Goal: Transaction & Acquisition: Purchase product/service

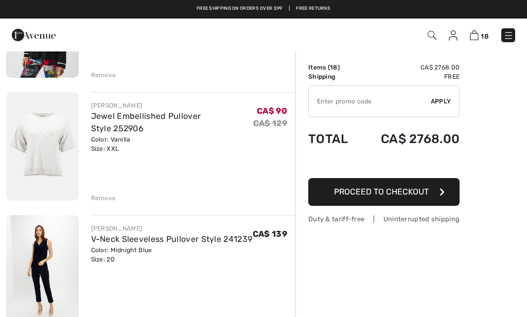
scroll to position [656, 0]
click at [40, 148] on img at bounding box center [42, 147] width 73 height 109
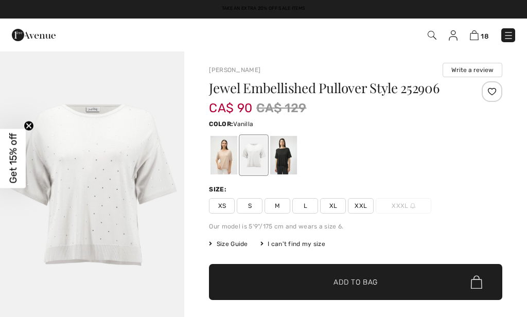
click at [87, 164] on img "1 / 1" at bounding box center [92, 188] width 184 height 277
click at [283, 157] on div at bounding box center [283, 155] width 27 height 39
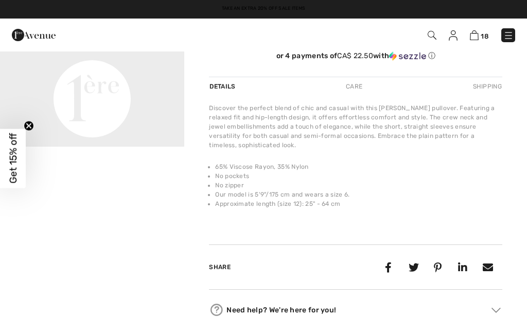
scroll to position [283, 0]
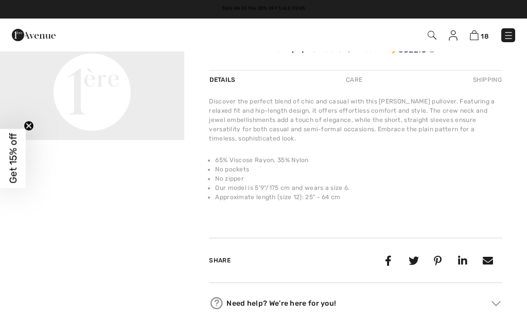
click at [355, 86] on div "Care" at bounding box center [354, 79] width 34 height 19
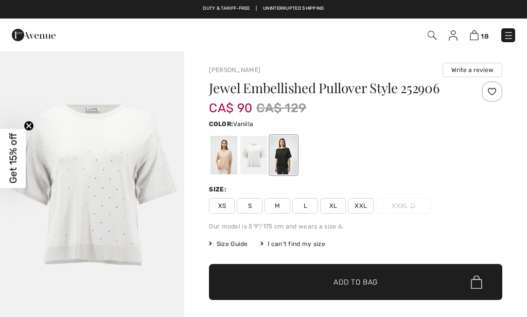
scroll to position [0, 0]
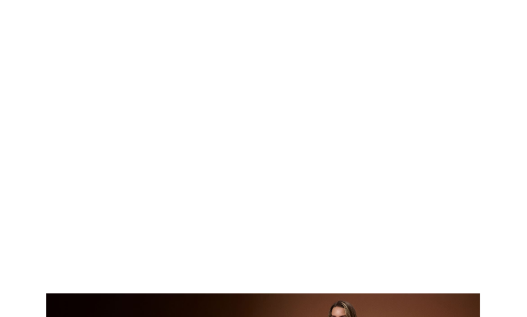
scroll to position [619, 0]
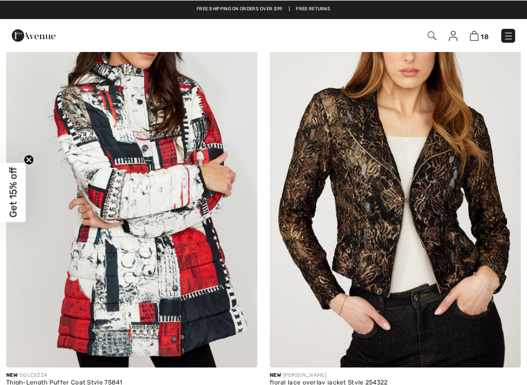
scroll to position [1478, 0]
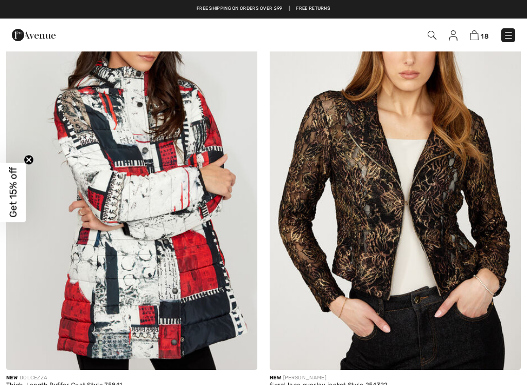
click at [106, 203] on img at bounding box center [131, 181] width 251 height 377
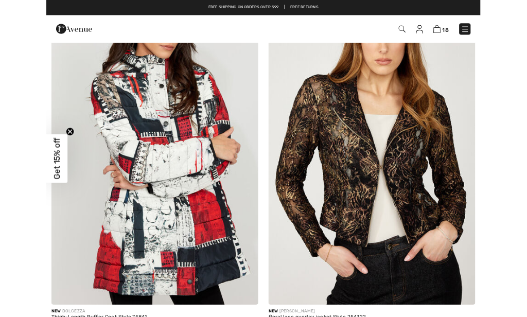
scroll to position [1517, 0]
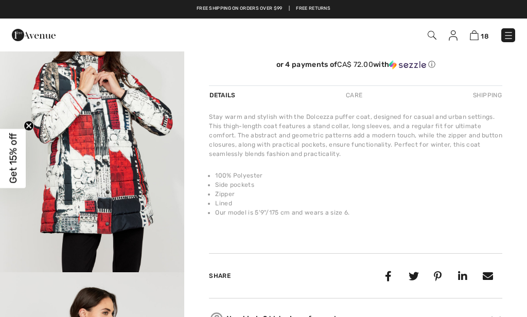
scroll to position [288, 0]
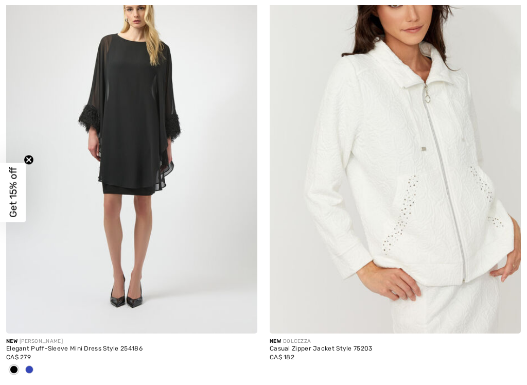
scroll to position [3735, 0]
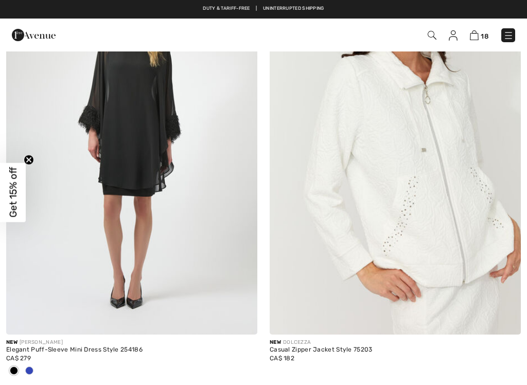
click at [323, 199] on img at bounding box center [395, 146] width 251 height 377
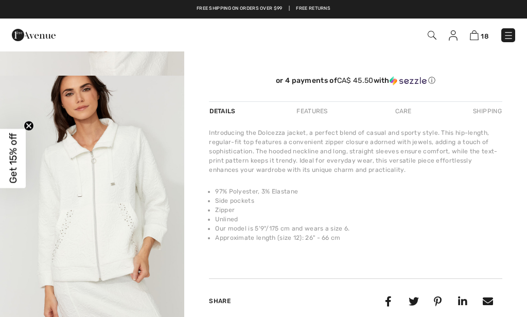
scroll to position [253, 0]
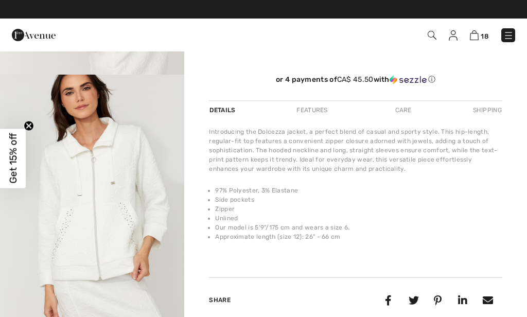
click at [83, 176] on img "2 / 4" at bounding box center [92, 213] width 184 height 277
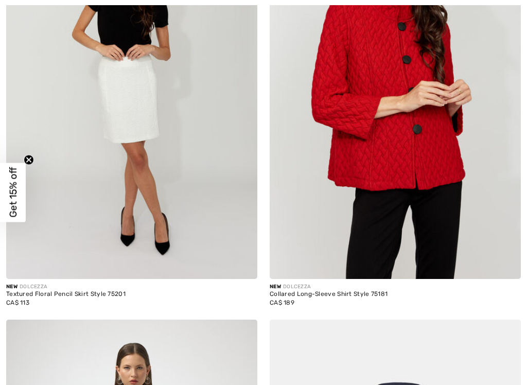
scroll to position [4223, 0]
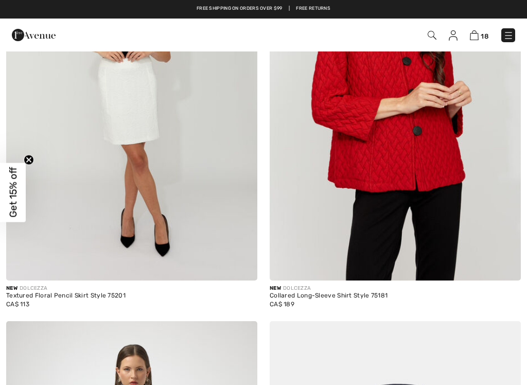
click at [336, 170] on img at bounding box center [395, 92] width 251 height 377
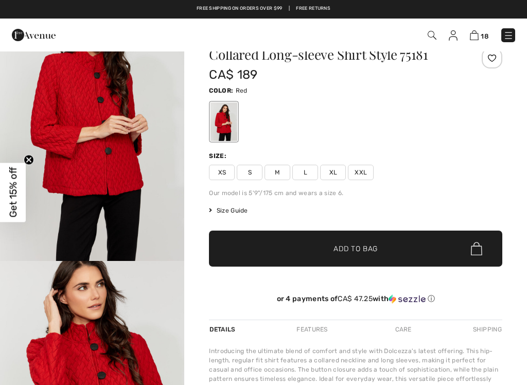
scroll to position [31, 0]
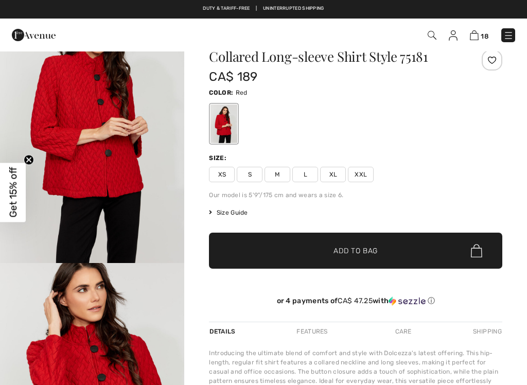
click at [351, 173] on span "XXL" at bounding box center [361, 174] width 26 height 15
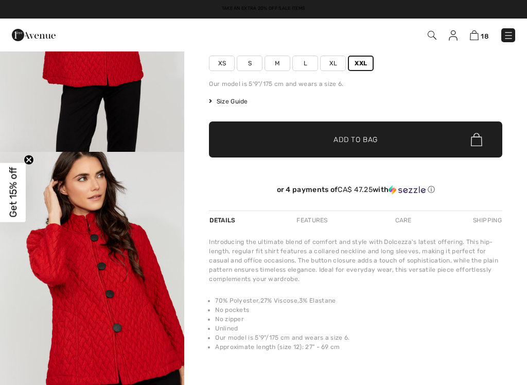
click at [267, 134] on span "✔ Added to Bag Add to Bag" at bounding box center [355, 139] width 293 height 36
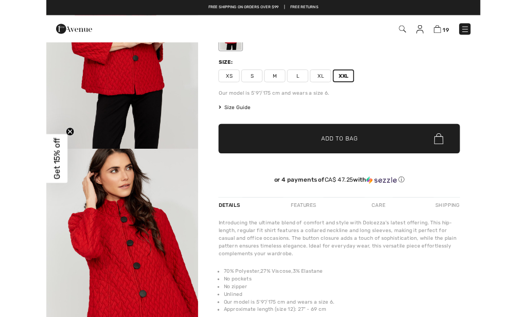
scroll to position [0, 0]
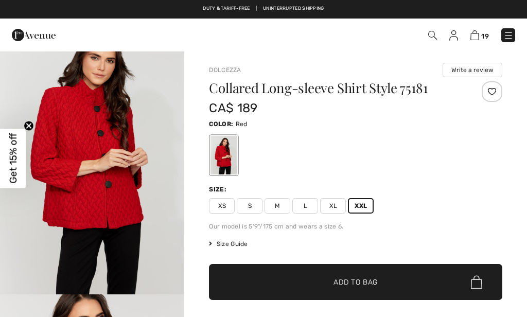
click at [110, 93] on img "1 / 4" at bounding box center [92, 155] width 184 height 277
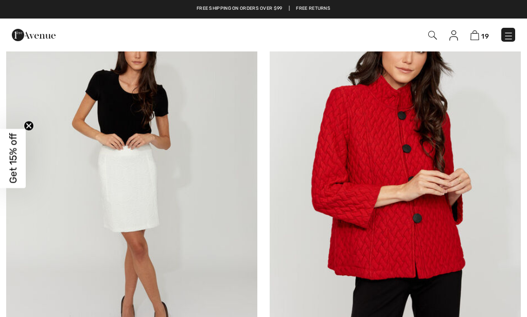
scroll to position [4135, 0]
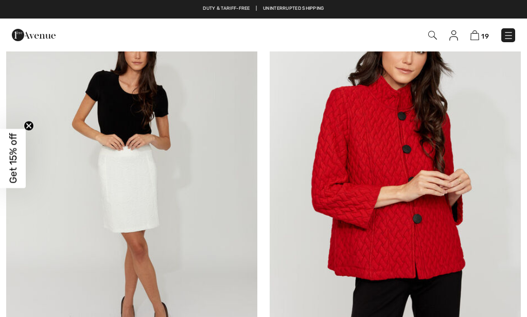
click at [353, 244] on img at bounding box center [395, 180] width 251 height 377
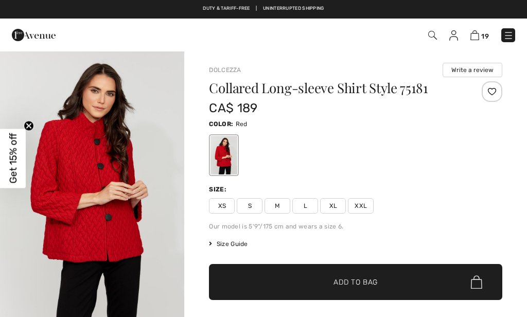
click at [478, 35] on img at bounding box center [474, 35] width 9 height 10
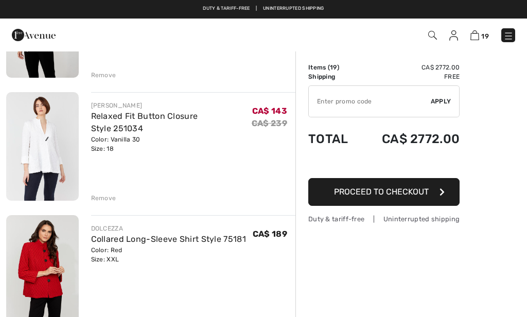
scroll to position [2129, 0]
click at [22, 313] on img at bounding box center [42, 270] width 73 height 109
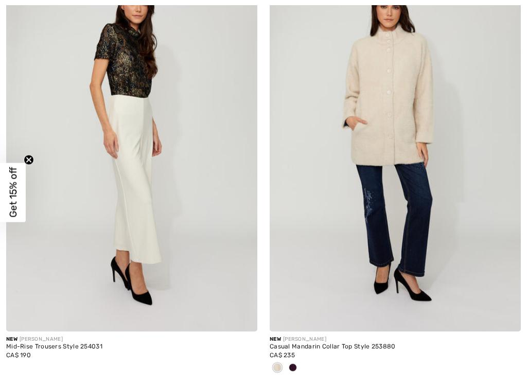
scroll to position [3303, 0]
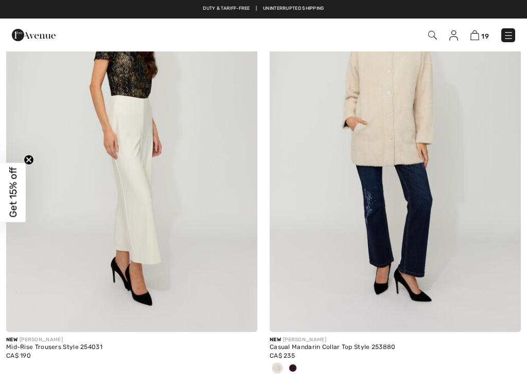
click at [364, 141] on img at bounding box center [395, 143] width 251 height 377
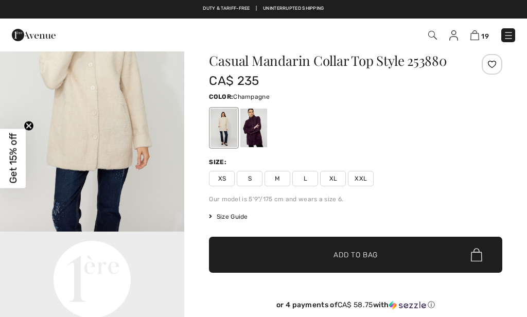
scroll to position [13, 0]
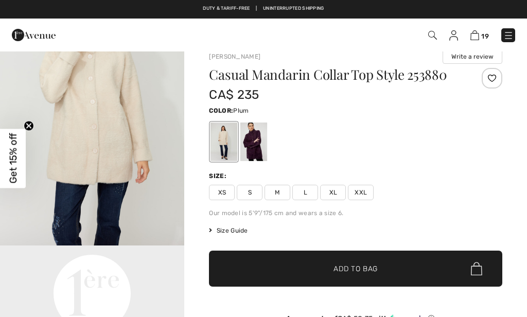
click at [253, 151] on div at bounding box center [253, 141] width 27 height 39
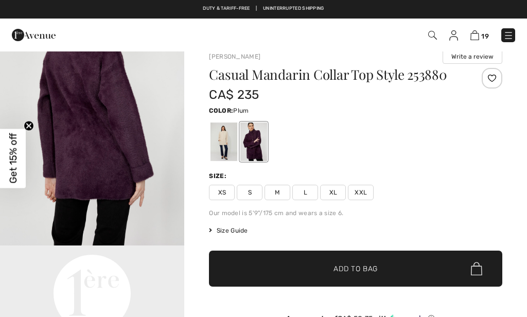
scroll to position [0, 0]
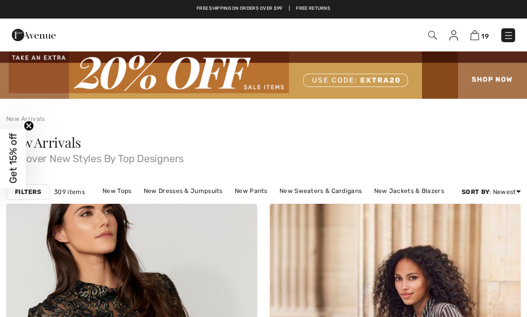
click at [476, 31] on img at bounding box center [474, 35] width 9 height 10
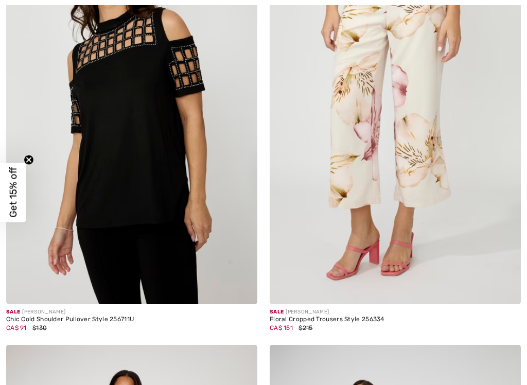
scroll to position [1111, 0]
click at [101, 62] on img at bounding box center [131, 115] width 251 height 377
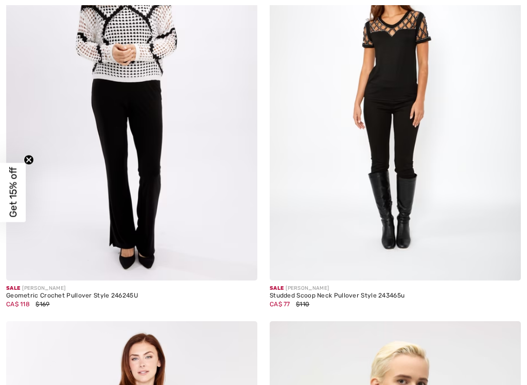
scroll to position [4573, 0]
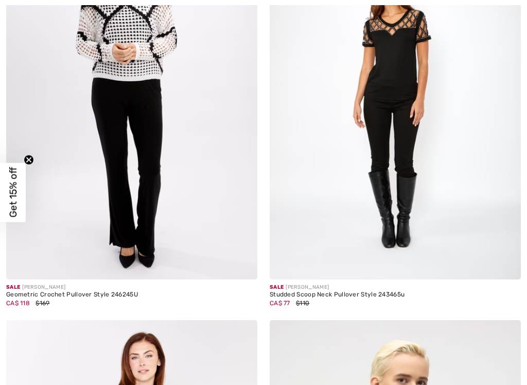
click at [333, 195] on img at bounding box center [395, 91] width 251 height 377
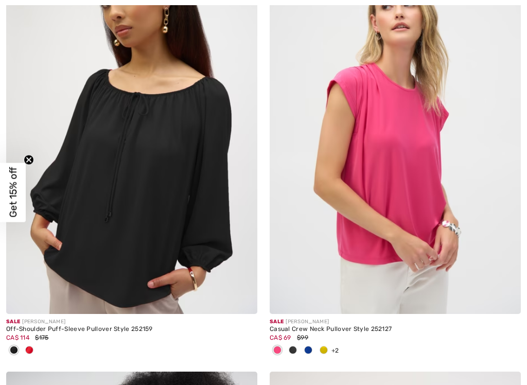
scroll to position [5491, 0]
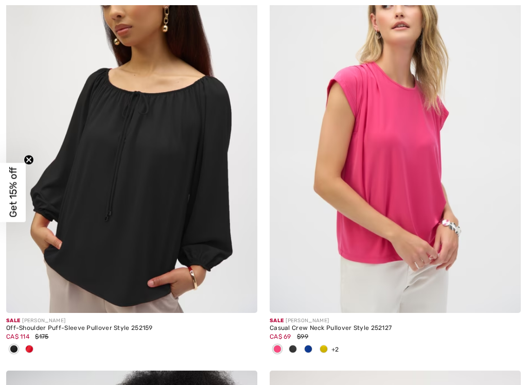
click at [333, 231] on img at bounding box center [395, 124] width 251 height 377
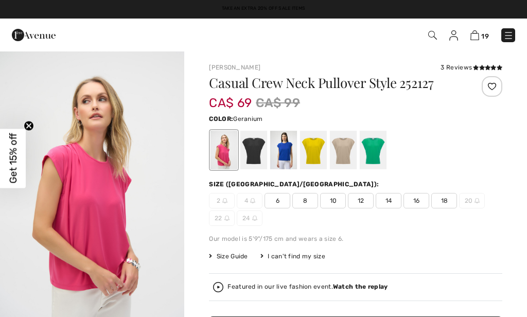
click at [73, 199] on img "1 / 5" at bounding box center [92, 188] width 184 height 276
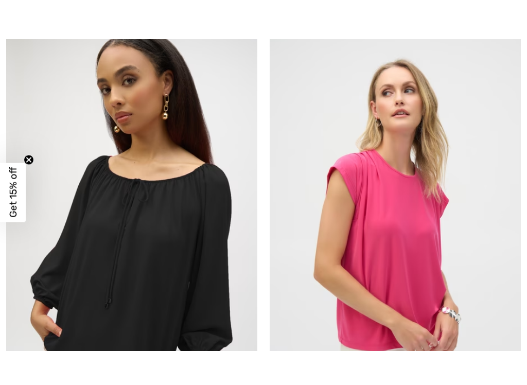
scroll to position [5494, 0]
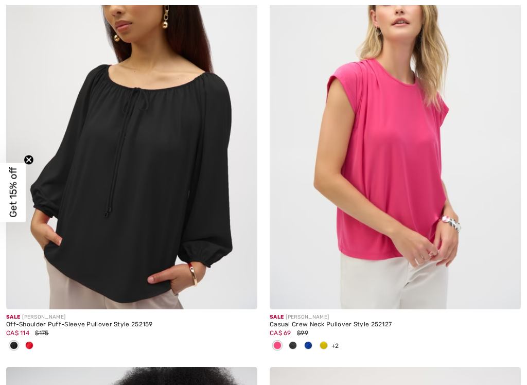
click at [288, 316] on div at bounding box center [292, 345] width 15 height 17
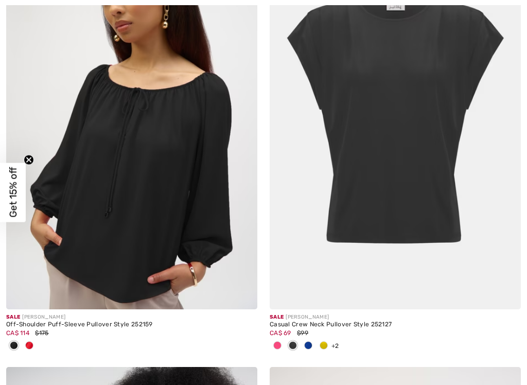
click at [303, 316] on div at bounding box center [307, 345] width 15 height 17
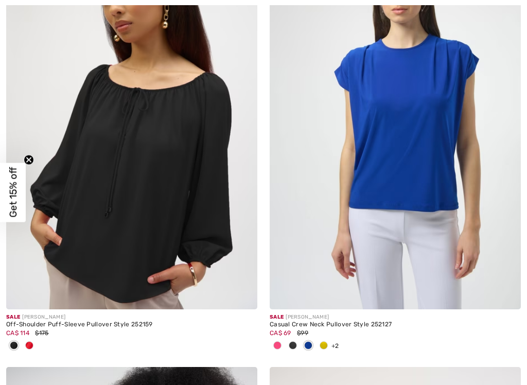
click at [323, 316] on span at bounding box center [323, 345] width 8 height 8
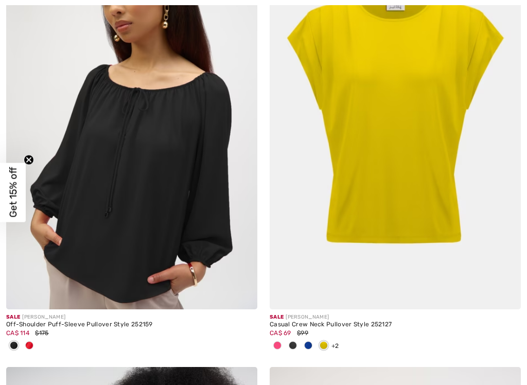
click at [270, 316] on div at bounding box center [277, 345] width 15 height 17
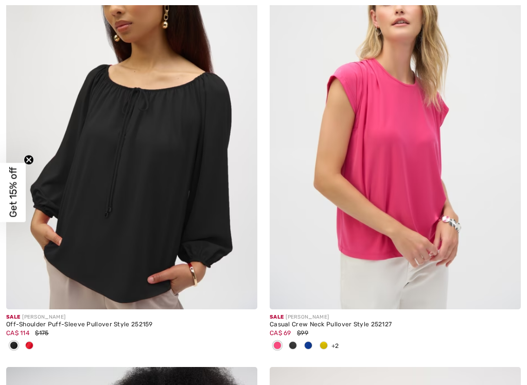
click at [319, 246] on img at bounding box center [395, 121] width 251 height 377
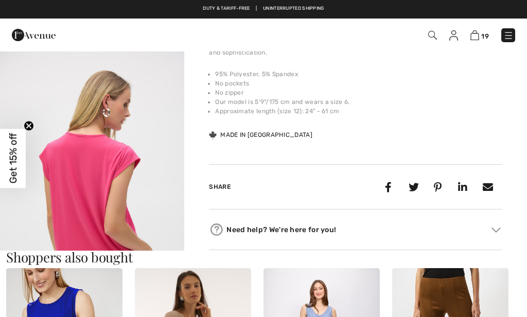
scroll to position [375, 0]
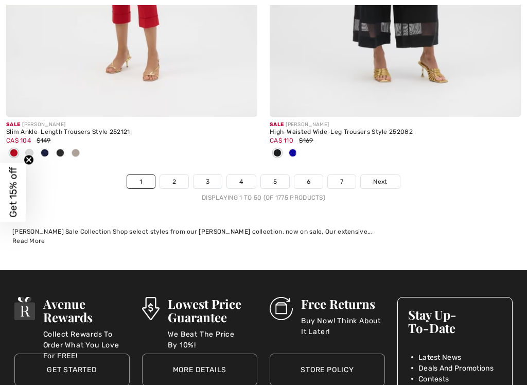
scroll to position [11060, 0]
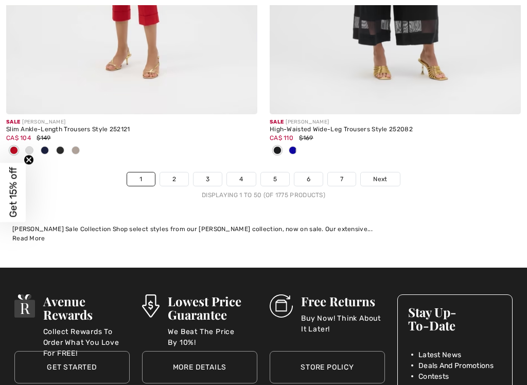
click at [171, 172] on link "2" at bounding box center [174, 178] width 28 height 13
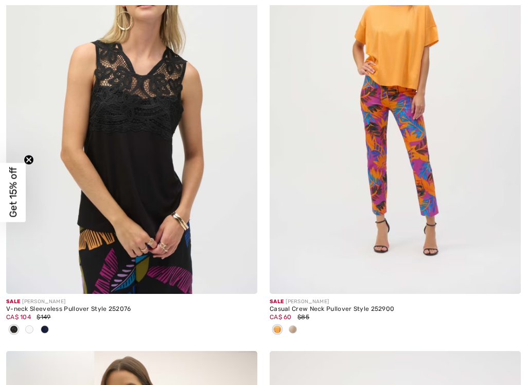
scroll to position [721, 0]
click at [113, 106] on img at bounding box center [131, 105] width 251 height 377
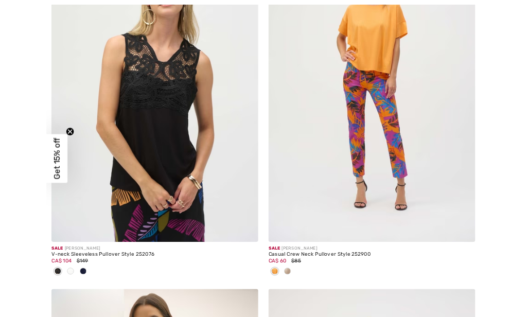
scroll to position [760, 0]
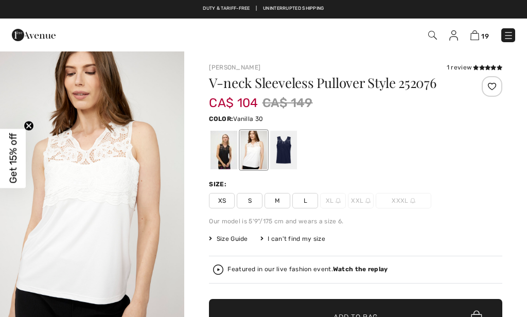
click at [281, 151] on div at bounding box center [283, 150] width 27 height 39
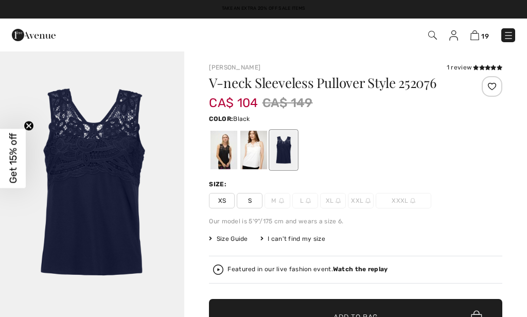
click at [223, 150] on div at bounding box center [223, 150] width 27 height 39
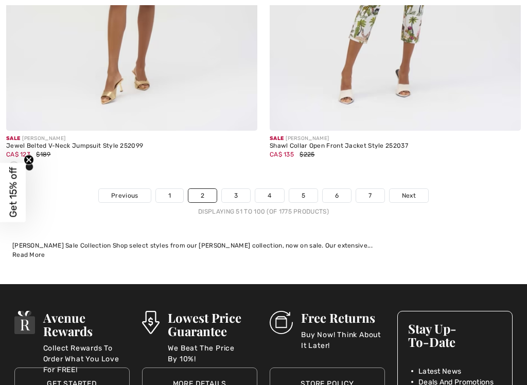
scroll to position [11166, 0]
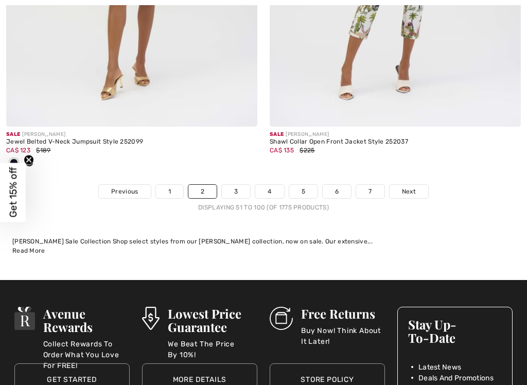
click at [233, 185] on link "3" at bounding box center [236, 191] width 28 height 13
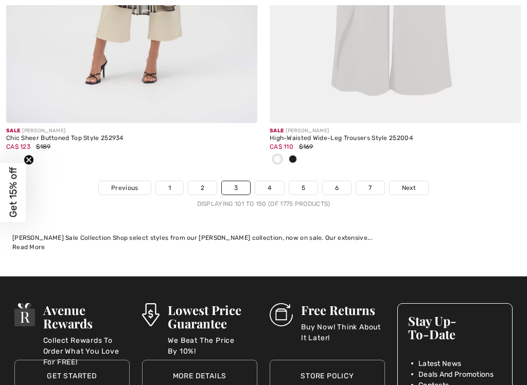
scroll to position [11000, 0]
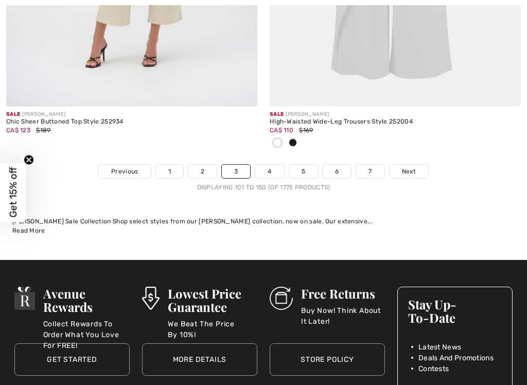
click at [271, 165] on link "4" at bounding box center [269, 171] width 28 height 13
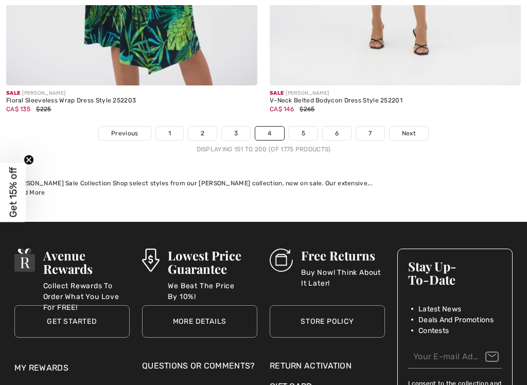
scroll to position [10975, 0]
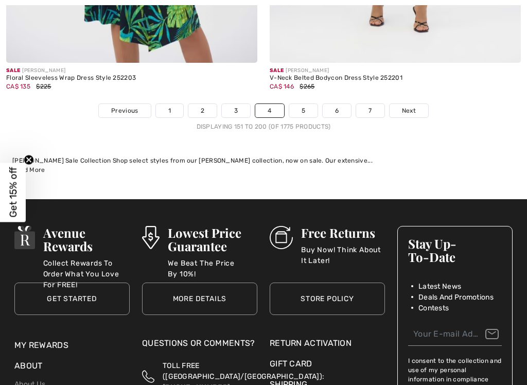
click at [300, 104] on link "5" at bounding box center [303, 110] width 28 height 13
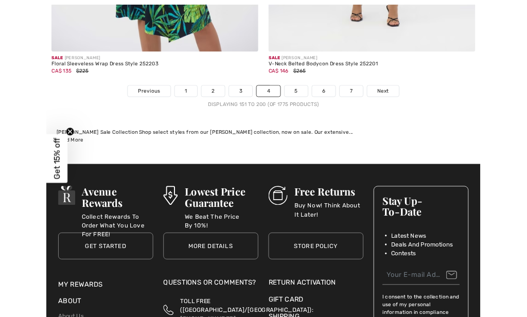
scroll to position [11014, 0]
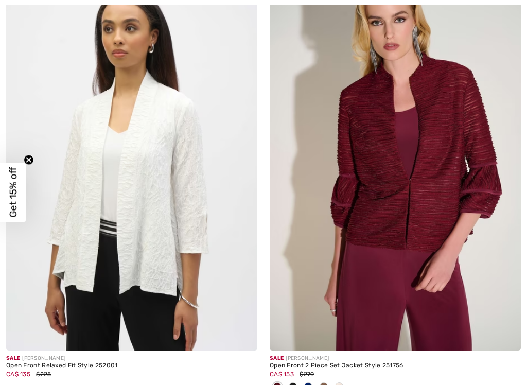
scroll to position [4085, 0]
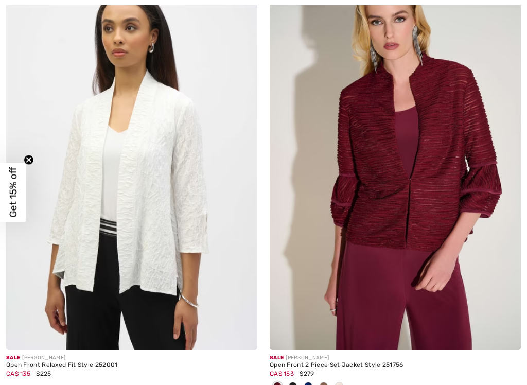
click at [133, 208] on img at bounding box center [131, 161] width 251 height 377
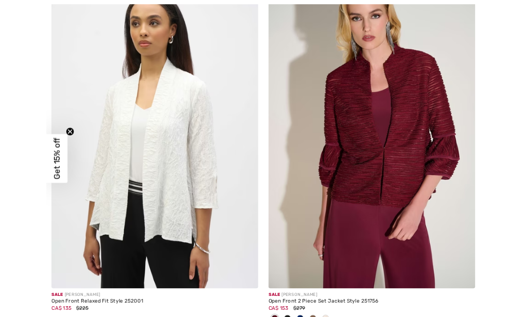
scroll to position [4125, 0]
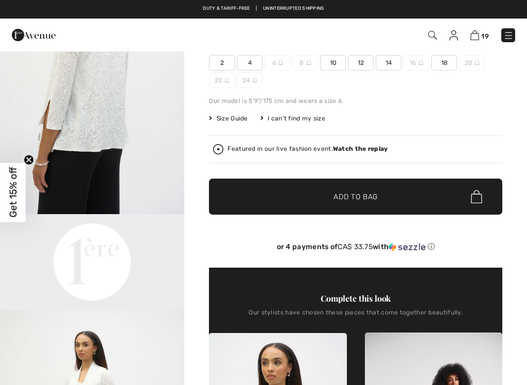
scroll to position [359, 0]
click at [7, 94] on img "2 / 4" at bounding box center [92, 76] width 184 height 276
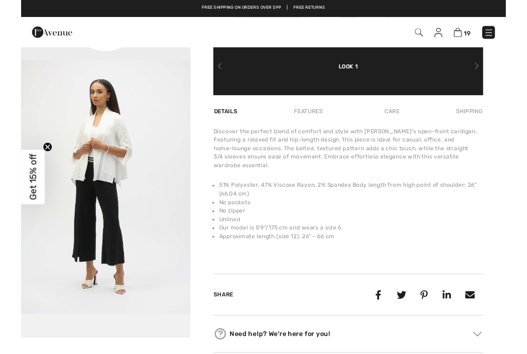
scroll to position [572, 0]
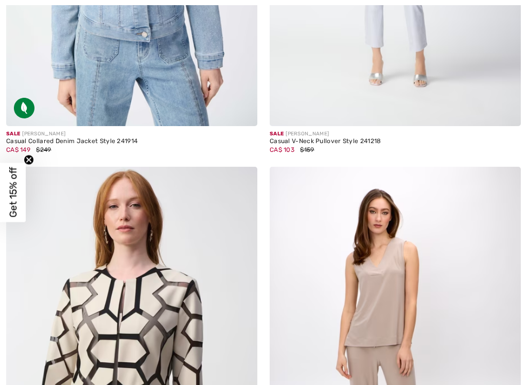
scroll to position [8411, 0]
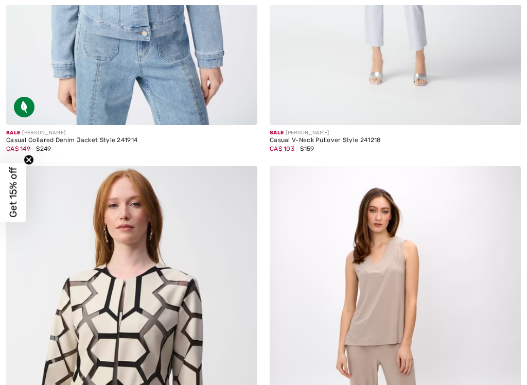
click at [39, 304] on img at bounding box center [131, 354] width 251 height 377
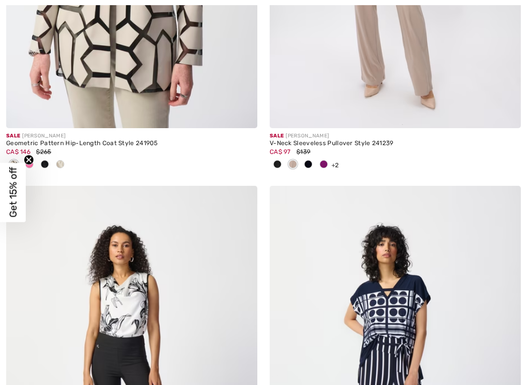
scroll to position [8826, 0]
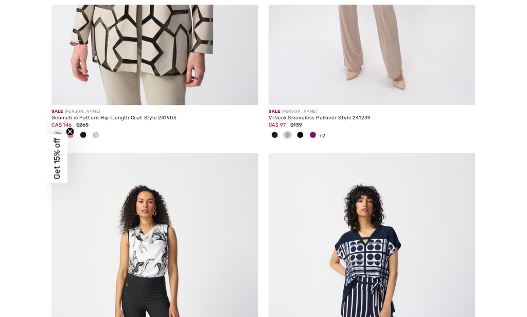
scroll to position [8865, 0]
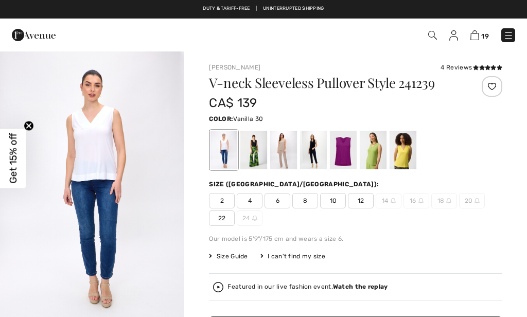
click at [251, 152] on div at bounding box center [253, 150] width 27 height 39
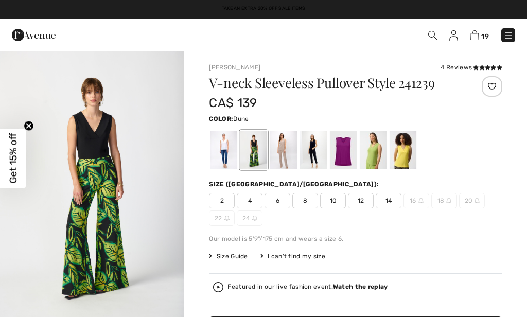
click at [282, 156] on div at bounding box center [283, 150] width 27 height 39
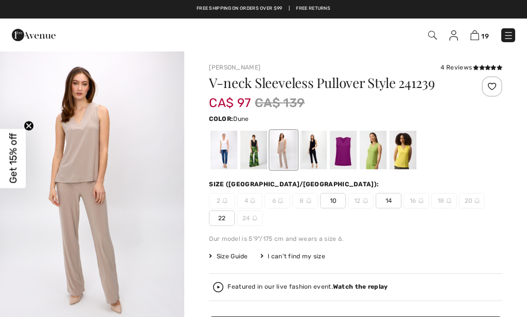
click at [308, 154] on div at bounding box center [313, 150] width 27 height 39
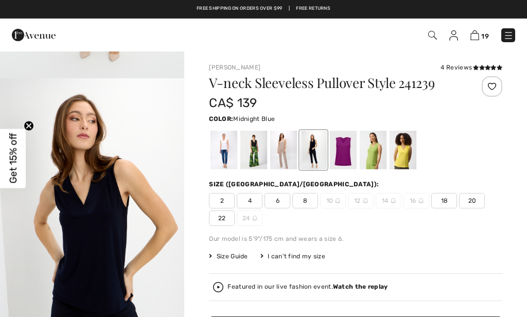
click at [340, 154] on div at bounding box center [343, 150] width 27 height 39
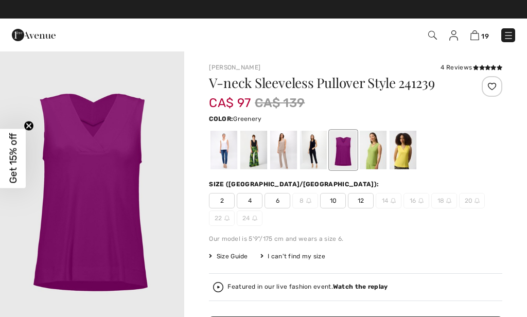
click at [372, 168] on div at bounding box center [373, 150] width 27 height 39
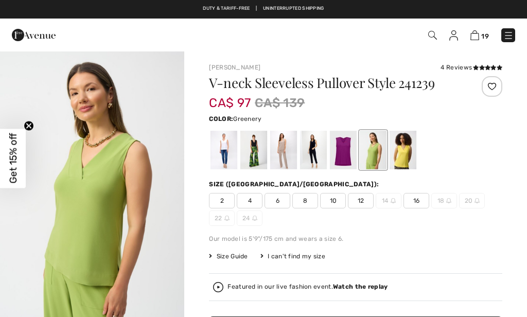
click at [374, 151] on div at bounding box center [373, 150] width 27 height 39
click at [409, 159] on div at bounding box center [402, 150] width 27 height 39
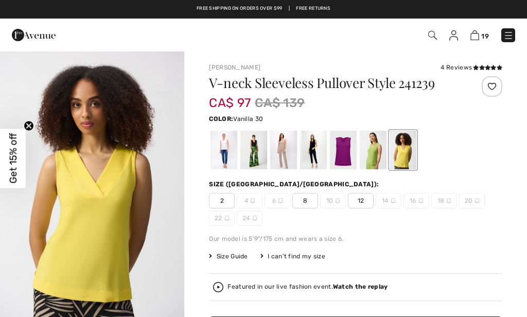
click at [224, 158] on div at bounding box center [223, 150] width 27 height 39
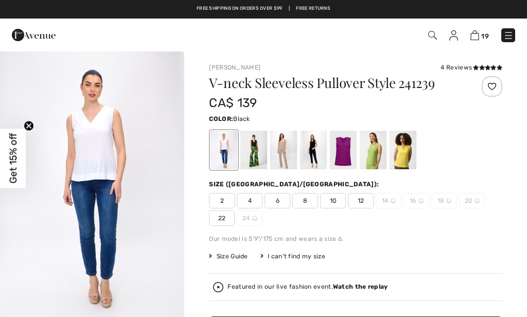
click at [251, 157] on div at bounding box center [253, 150] width 27 height 39
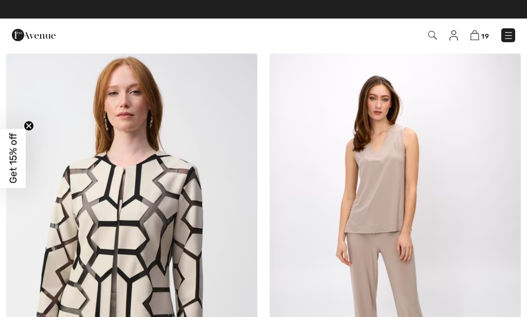
scroll to position [8524, 0]
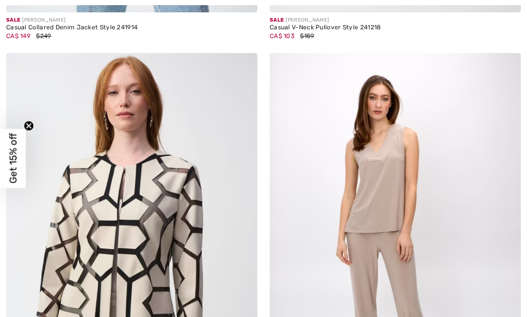
click at [344, 209] on img at bounding box center [395, 241] width 251 height 377
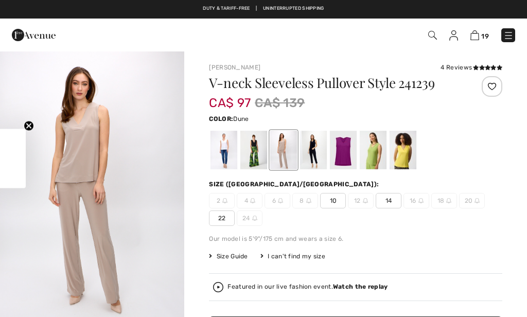
click at [307, 151] on div at bounding box center [313, 150] width 27 height 39
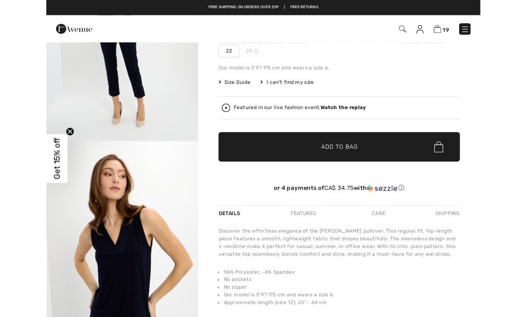
scroll to position [33, 0]
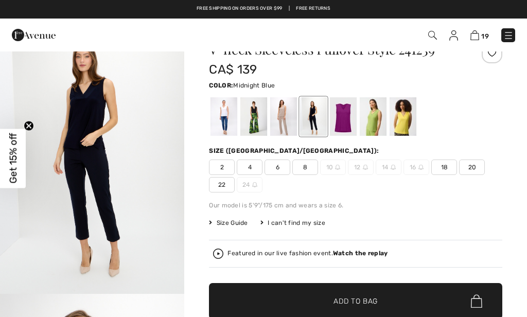
click at [459, 163] on span "20" at bounding box center [472, 166] width 26 height 15
click at [346, 308] on span "✔ Added to Bag Add to Bag" at bounding box center [355, 301] width 293 height 36
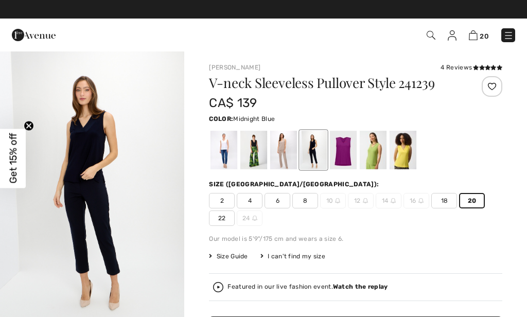
scroll to position [0, 0]
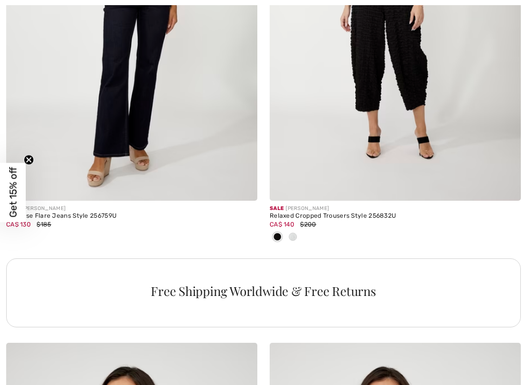
scroll to position [10472, 0]
click at [302, 130] on img at bounding box center [395, 12] width 251 height 377
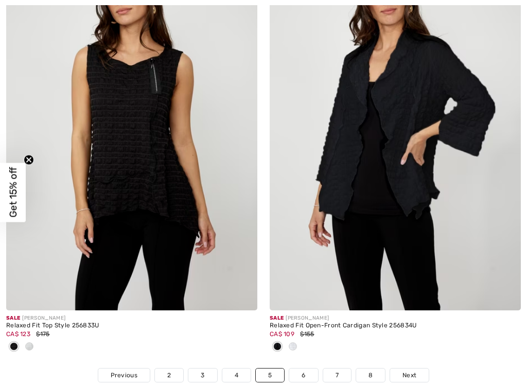
scroll to position [10881, 0]
click at [298, 199] on img at bounding box center [395, 122] width 251 height 377
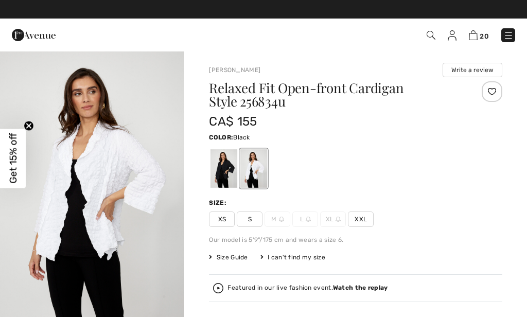
click at [220, 176] on div at bounding box center [223, 168] width 27 height 39
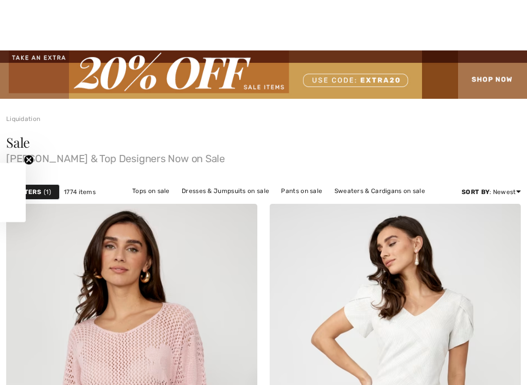
scroll to position [6859, 0]
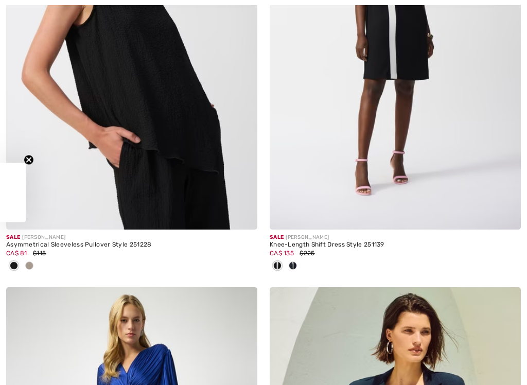
click at [24, 258] on div at bounding box center [29, 266] width 15 height 17
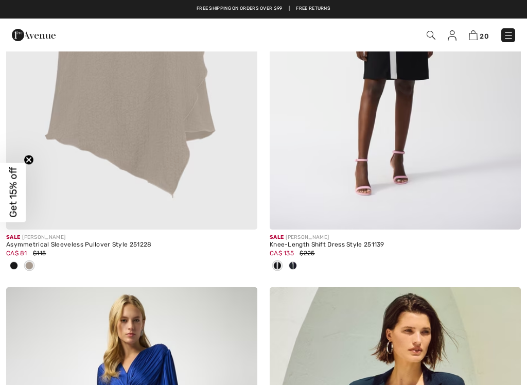
click at [31, 270] on span at bounding box center [29, 265] width 8 height 8
click at [29, 270] on span at bounding box center [29, 265] width 8 height 8
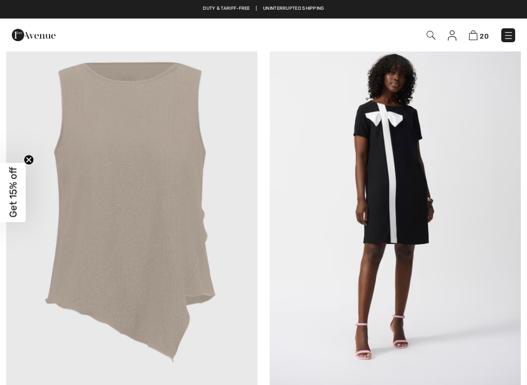
scroll to position [6692, 0]
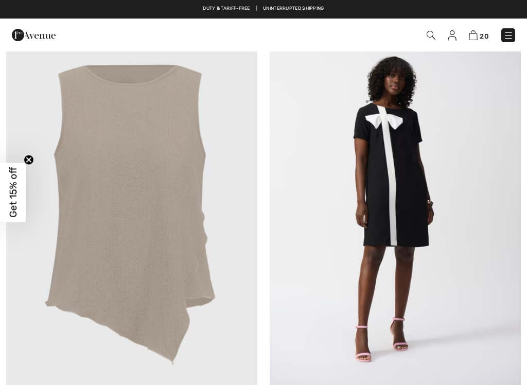
click at [117, 156] on img at bounding box center [131, 208] width 251 height 377
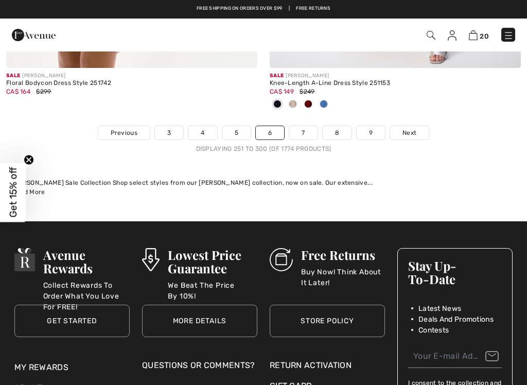
scroll to position [11126, 0]
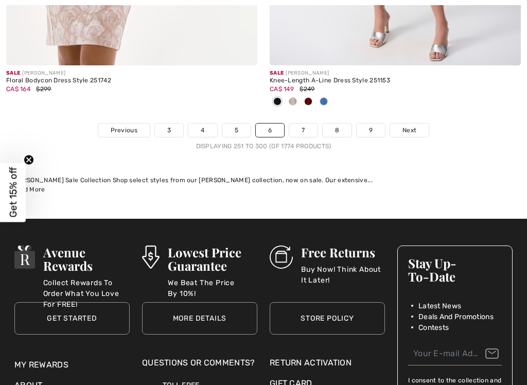
click at [295, 123] on link "7" at bounding box center [303, 129] width 28 height 13
click at [299, 123] on link "7" at bounding box center [303, 129] width 28 height 13
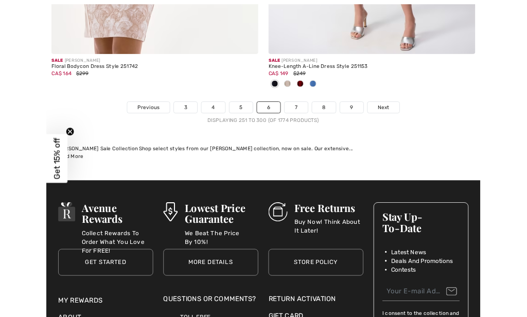
scroll to position [11165, 0]
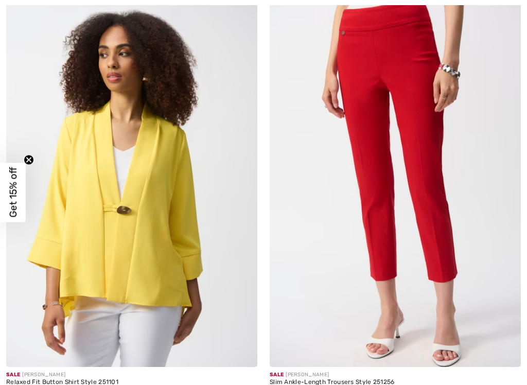
scroll to position [1591, 0]
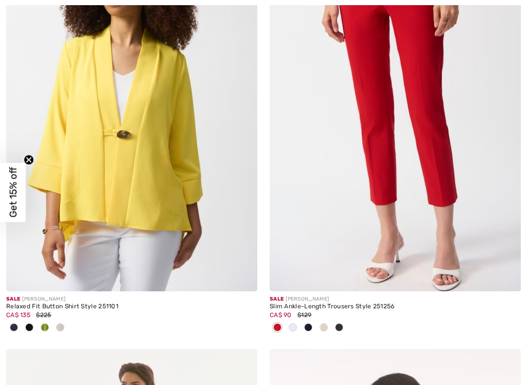
click at [298, 224] on img at bounding box center [395, 103] width 251 height 377
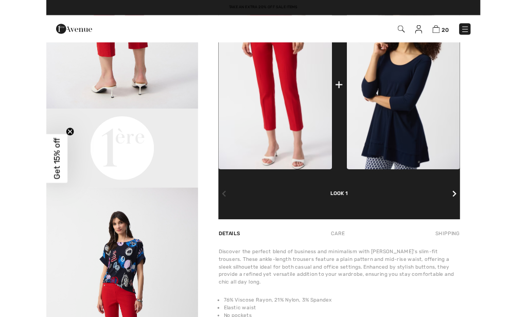
scroll to position [-1, 0]
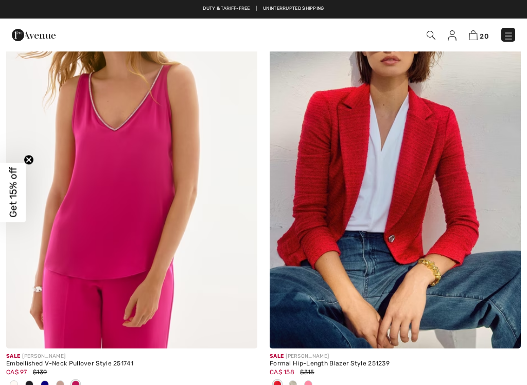
scroll to position [2403, 0]
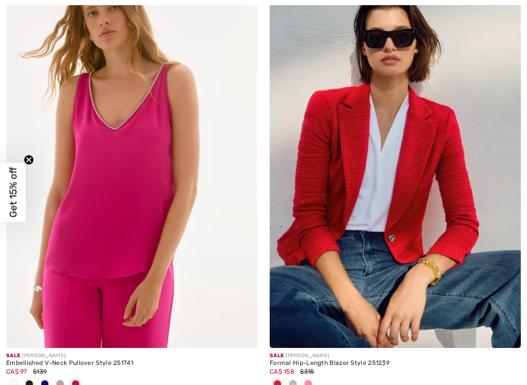
click at [110, 169] on img at bounding box center [131, 159] width 251 height 377
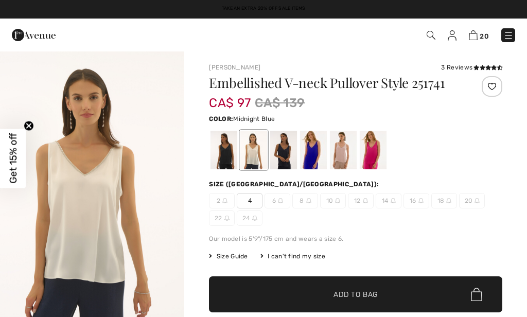
click at [284, 154] on div at bounding box center [283, 150] width 27 height 39
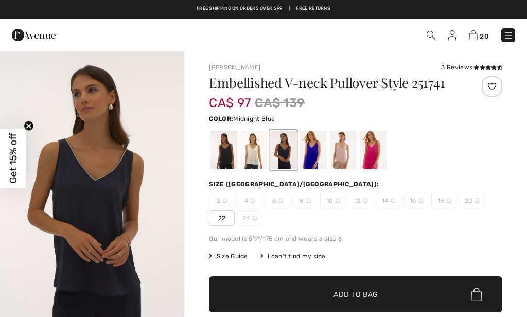
click at [311, 151] on div at bounding box center [313, 150] width 27 height 39
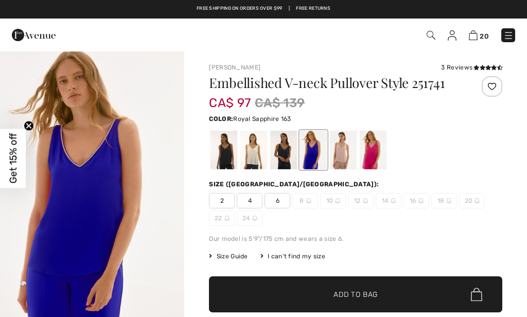
click at [338, 160] on div at bounding box center [343, 150] width 27 height 39
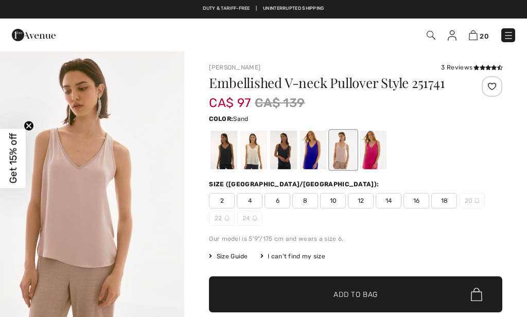
click at [367, 152] on div at bounding box center [373, 150] width 27 height 39
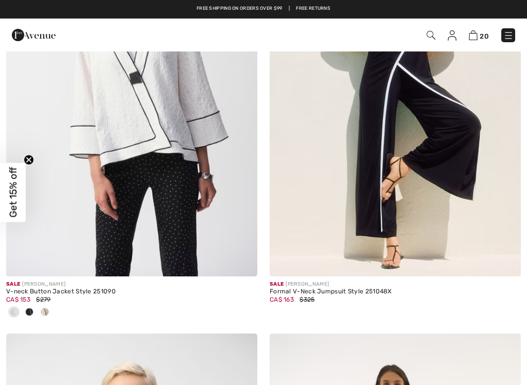
scroll to position [2992, 0]
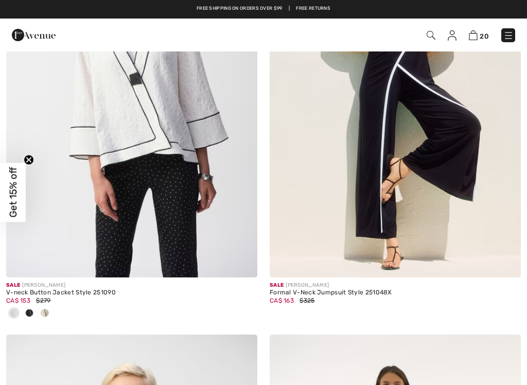
click at [112, 122] on img at bounding box center [131, 89] width 251 height 377
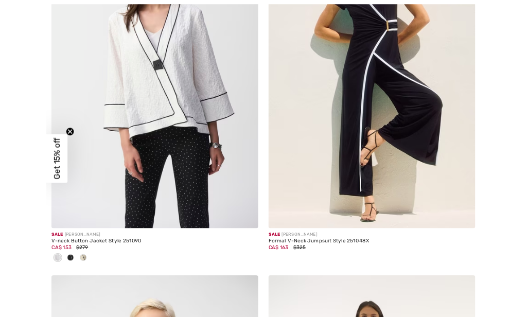
scroll to position [3031, 0]
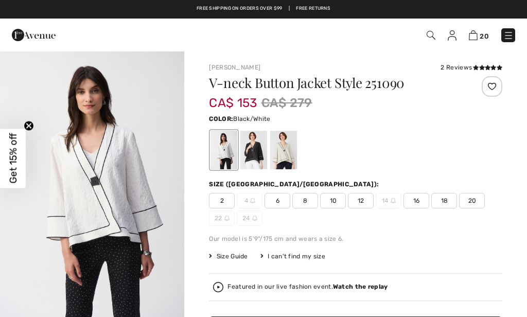
click at [254, 162] on div at bounding box center [253, 150] width 27 height 39
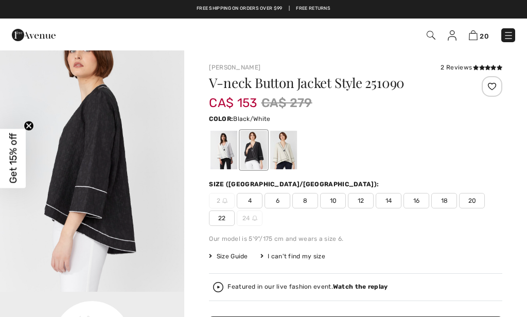
scroll to position [311, 0]
click at [99, 183] on img "2 / 6" at bounding box center [92, 154] width 184 height 277
click at [221, 155] on div at bounding box center [223, 150] width 27 height 39
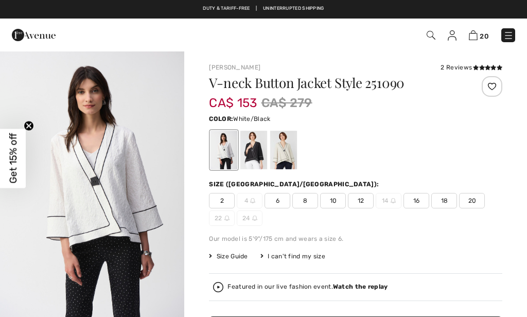
click at [108, 189] on img "1 / 5" at bounding box center [92, 188] width 184 height 276
click at [260, 153] on div at bounding box center [253, 150] width 27 height 39
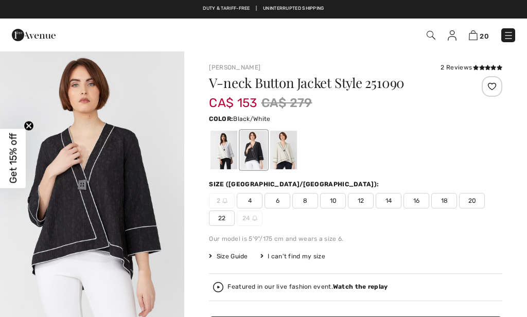
click at [110, 183] on img "1 / 6" at bounding box center [92, 188] width 184 height 277
click at [477, 65] on icon at bounding box center [476, 67] width 6 height 5
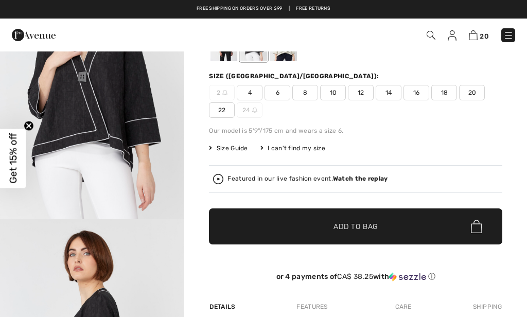
scroll to position [78, 0]
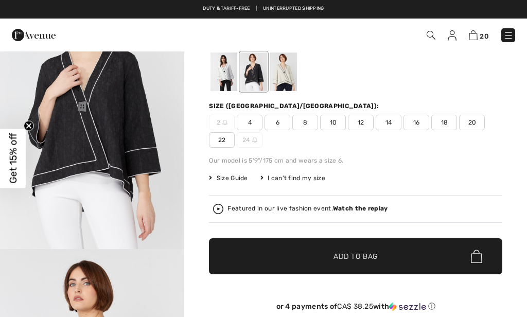
click at [222, 76] on div at bounding box center [223, 71] width 27 height 39
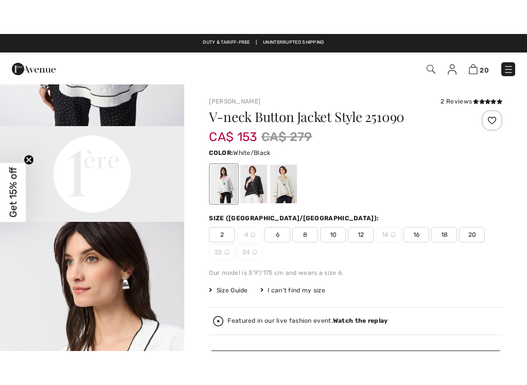
scroll to position [82, 0]
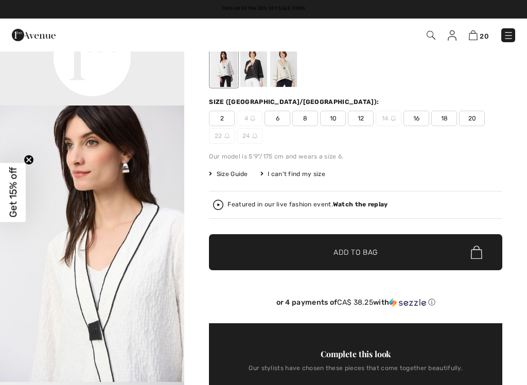
click at [24, 164] on icon "Close teaser" at bounding box center [29, 160] width 10 height 10
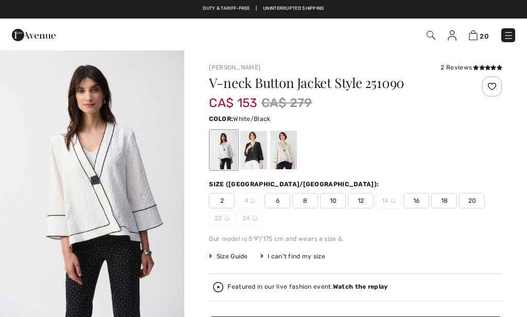
scroll to position [2, 0]
click at [249, 153] on div at bounding box center [253, 150] width 27 height 39
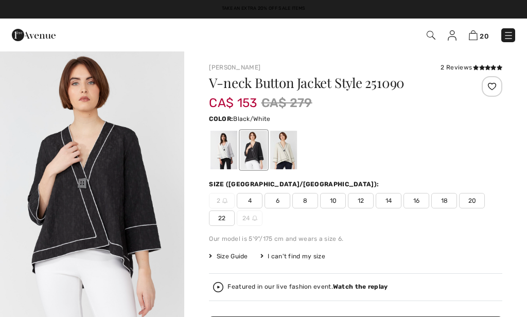
scroll to position [0, 0]
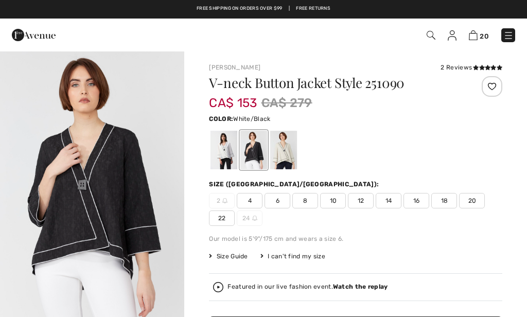
click at [220, 156] on div at bounding box center [223, 150] width 27 height 39
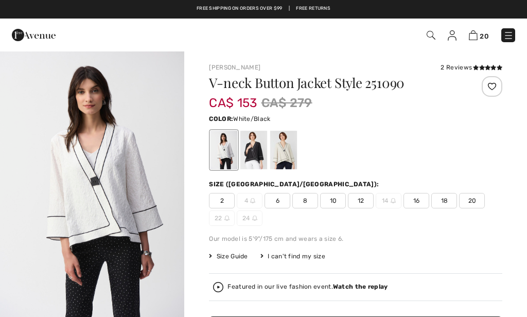
click at [247, 155] on div at bounding box center [253, 150] width 27 height 39
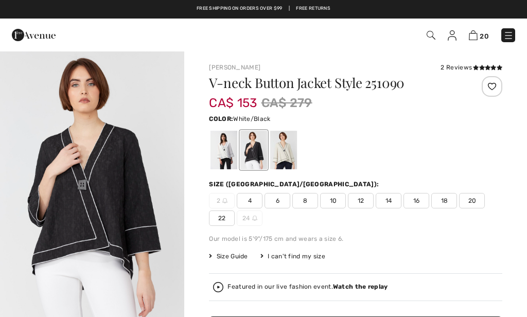
click at [218, 157] on div at bounding box center [223, 150] width 27 height 39
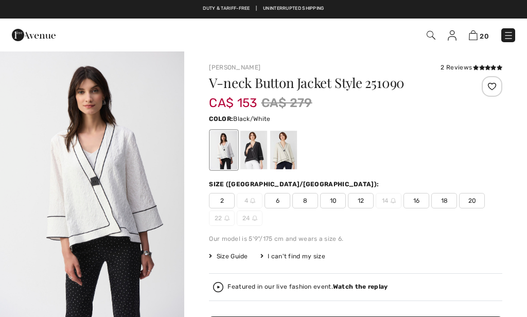
click at [252, 156] on div at bounding box center [253, 150] width 27 height 39
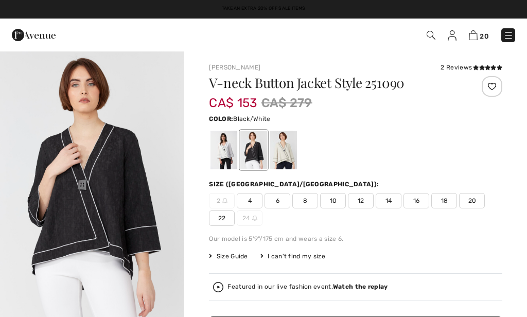
click at [476, 65] on icon at bounding box center [476, 67] width 6 height 5
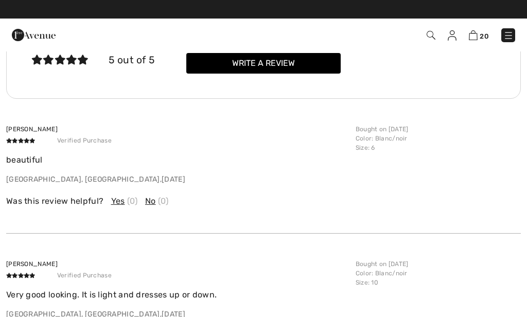
click at [476, 39] on img at bounding box center [473, 35] width 9 height 10
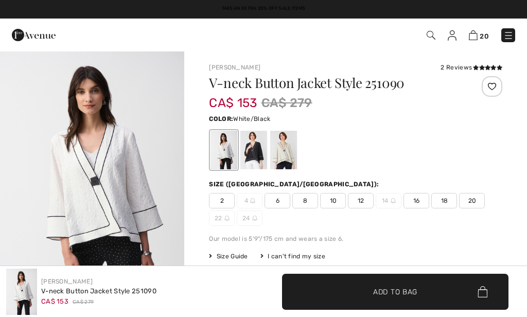
click at [252, 156] on div at bounding box center [253, 150] width 27 height 39
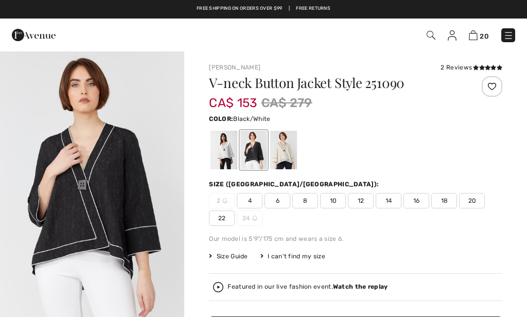
click at [431, 205] on span "18" at bounding box center [444, 200] width 26 height 15
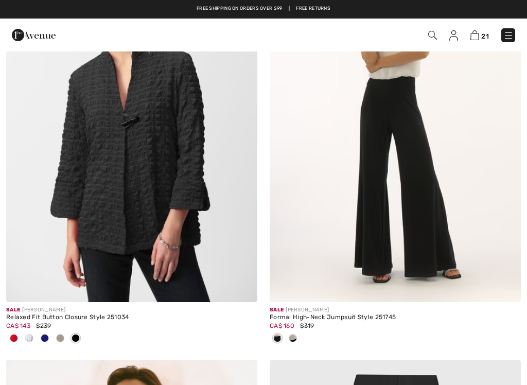
scroll to position [3398, 0]
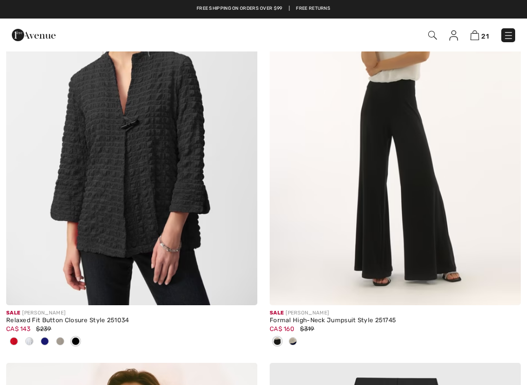
click at [91, 123] on img at bounding box center [131, 116] width 251 height 377
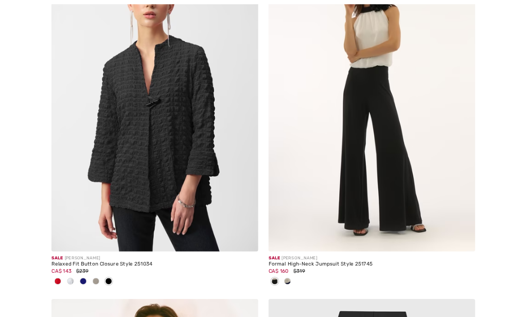
scroll to position [3437, 0]
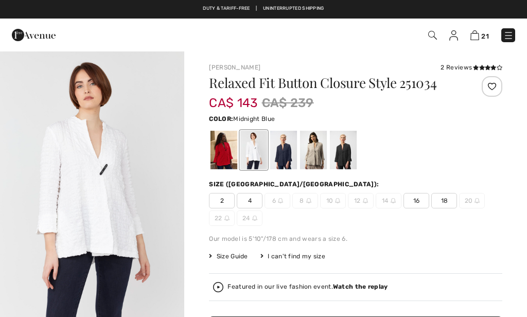
click at [279, 150] on div at bounding box center [283, 150] width 27 height 39
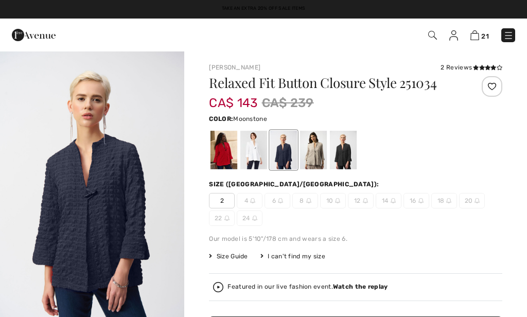
click at [307, 150] on div at bounding box center [313, 150] width 27 height 39
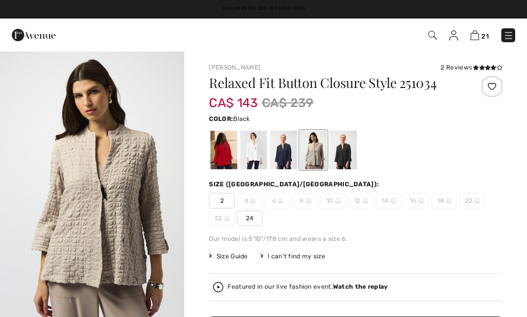
click at [341, 166] on div at bounding box center [343, 150] width 27 height 39
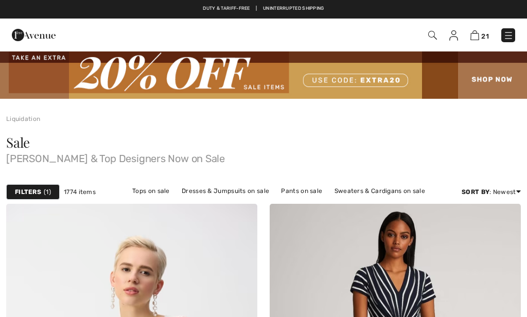
scroll to position [3437, 0]
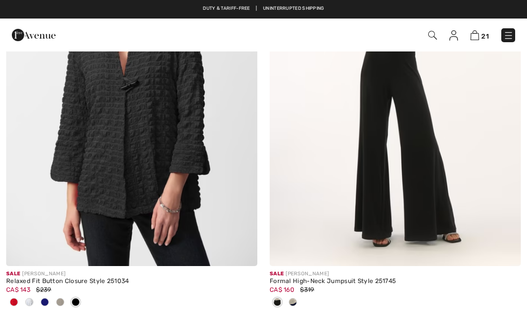
click at [93, 134] on img at bounding box center [131, 77] width 251 height 377
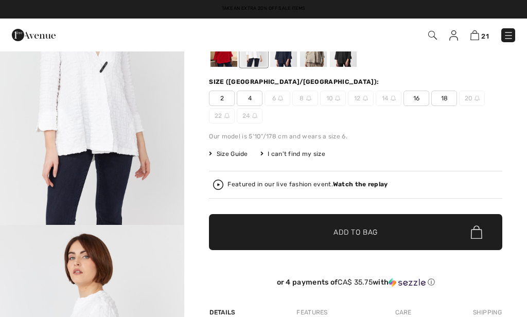
scroll to position [101, 0]
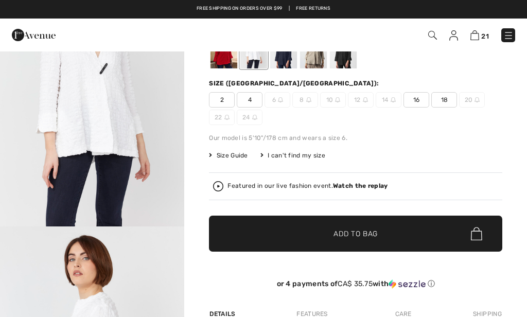
click at [478, 34] on img at bounding box center [474, 35] width 9 height 10
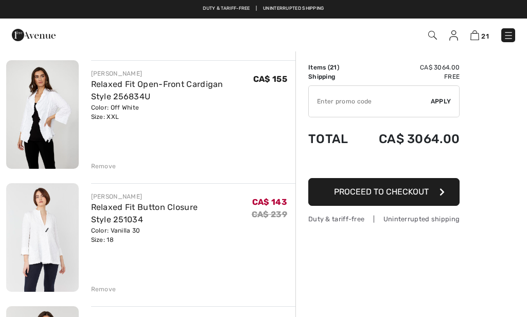
scroll to position [2038, 0]
click at [9, 154] on img at bounding box center [42, 115] width 73 height 109
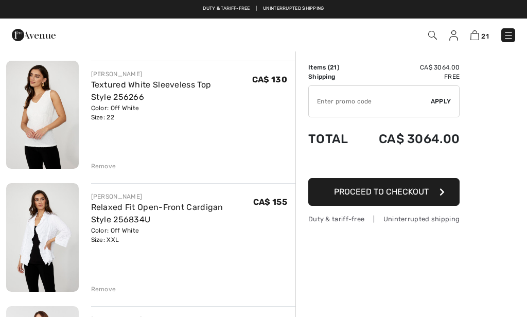
scroll to position [1895, 0]
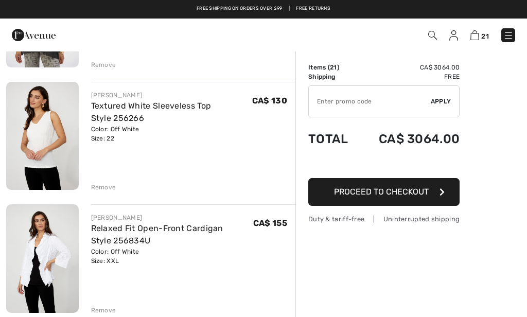
click at [19, 149] on img at bounding box center [42, 136] width 73 height 109
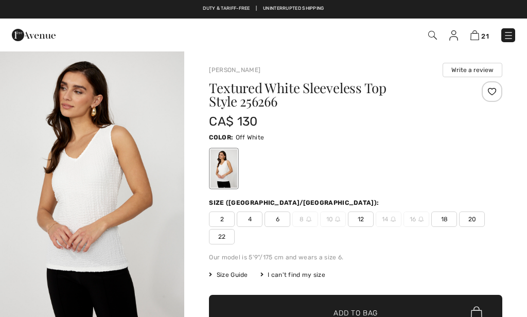
click at [91, 235] on img "1 / 4" at bounding box center [92, 188] width 184 height 277
